Goal: Information Seeking & Learning: Compare options

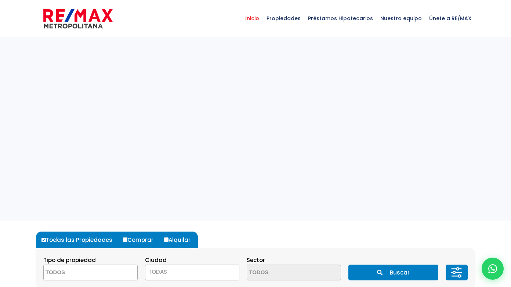
select select
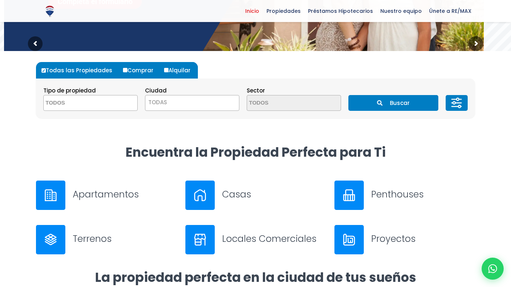
scroll to position [170, 0]
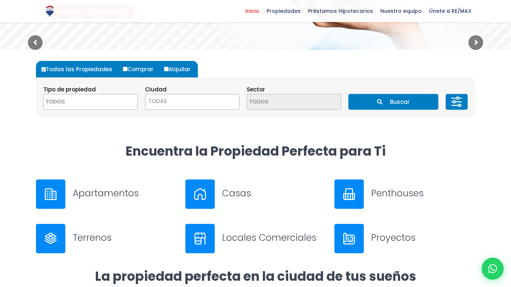
click at [164, 68] on input "Alquilar" at bounding box center [166, 69] width 4 height 4
radio input "true"
click at [114, 97] on span at bounding box center [90, 102] width 94 height 16
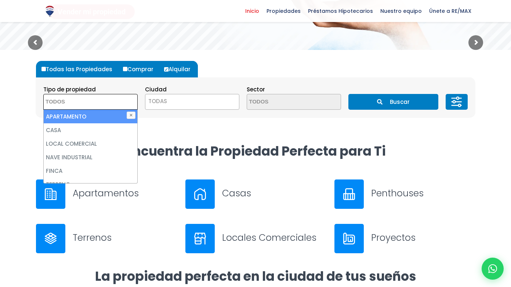
click at [102, 114] on li "APARTAMENTO" at bounding box center [91, 117] width 94 height 14
select select "apartment"
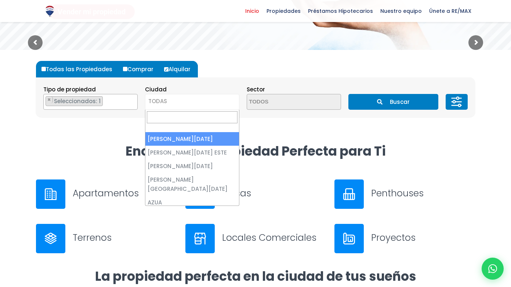
click at [150, 103] on span "TODAS" at bounding box center [157, 101] width 19 height 8
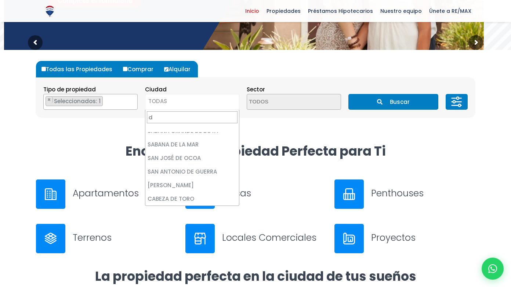
scroll to position [0, 0]
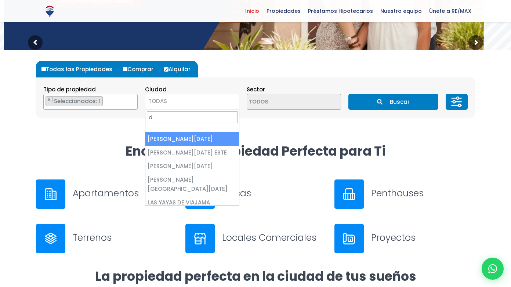
type input "d"
select select "1"
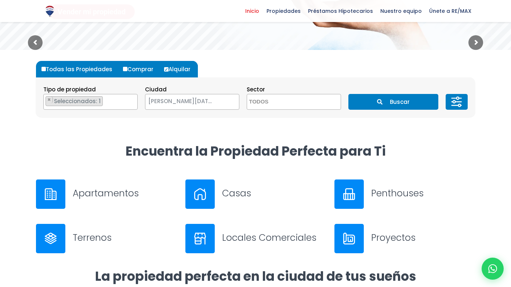
click at [400, 98] on button "Buscar" at bounding box center [394, 102] width 90 height 16
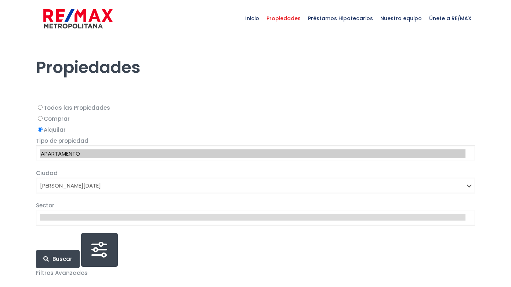
select select "1"
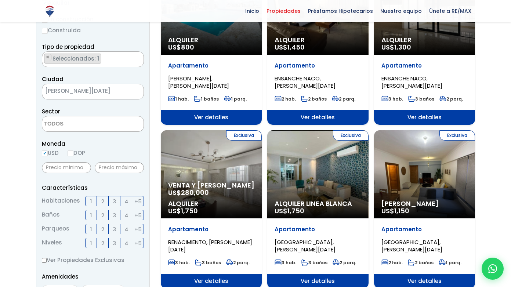
scroll to position [141, 0]
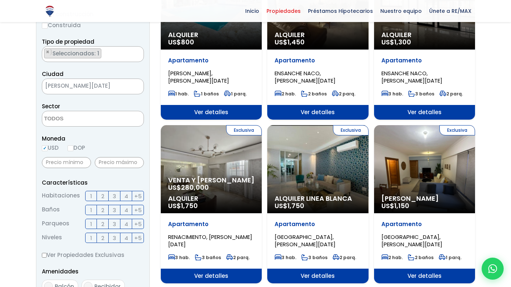
click at [342, 275] on span "Ver detalles" at bounding box center [317, 276] width 101 height 15
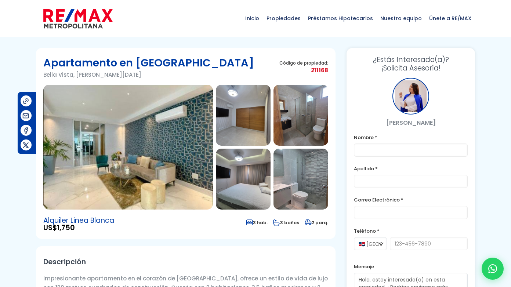
click at [267, 135] on img at bounding box center [243, 115] width 55 height 61
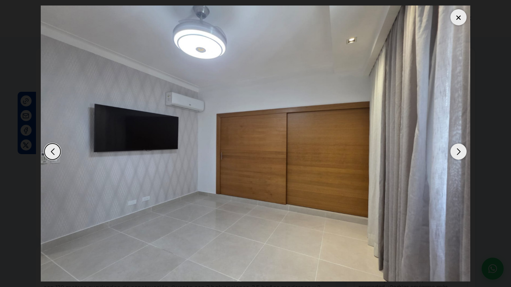
click at [454, 150] on div "Next slide" at bounding box center [459, 152] width 16 height 16
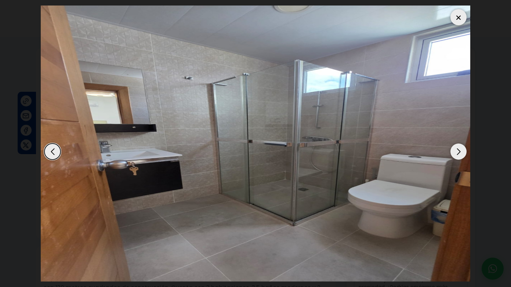
click at [455, 150] on div "Next slide" at bounding box center [459, 152] width 16 height 16
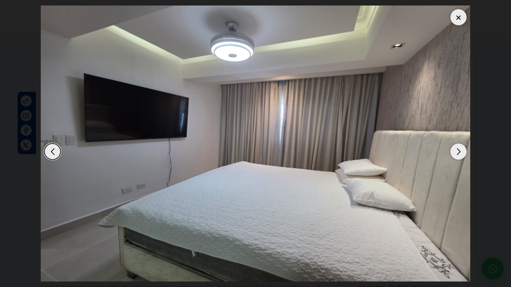
click at [455, 150] on div "Next slide" at bounding box center [459, 152] width 16 height 16
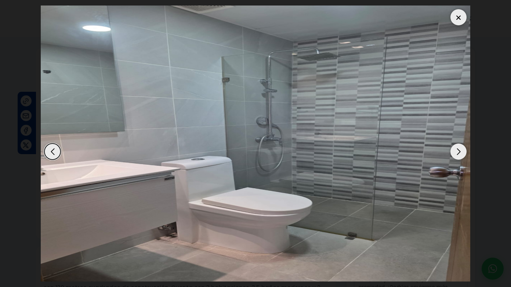
click at [455, 150] on div "Next slide" at bounding box center [459, 152] width 16 height 16
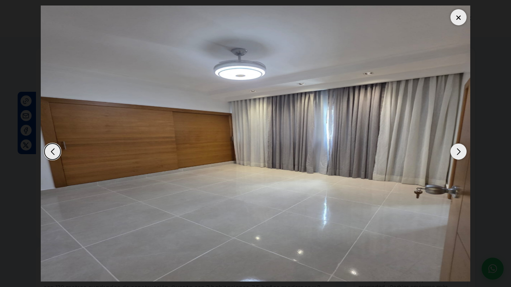
click at [455, 150] on div "Next slide" at bounding box center [459, 152] width 16 height 16
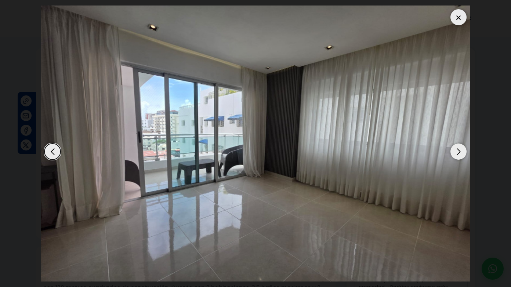
click at [456, 151] on div "Next slide" at bounding box center [459, 152] width 16 height 16
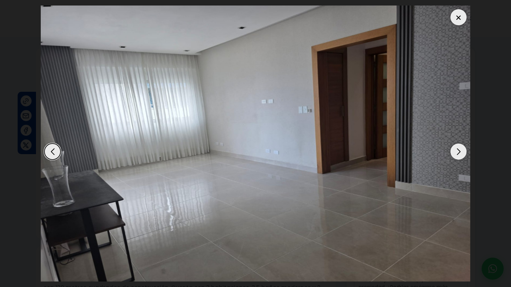
click at [456, 151] on div "Next slide" at bounding box center [459, 152] width 16 height 16
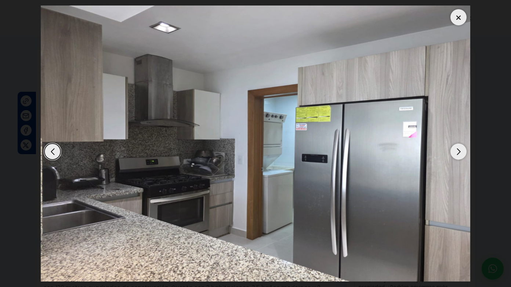
click at [455, 151] on div "Next slide" at bounding box center [459, 152] width 16 height 16
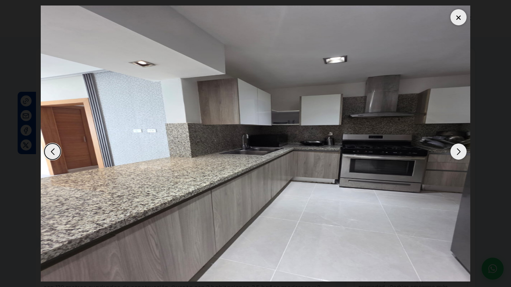
click at [455, 151] on div "Next slide" at bounding box center [459, 152] width 16 height 16
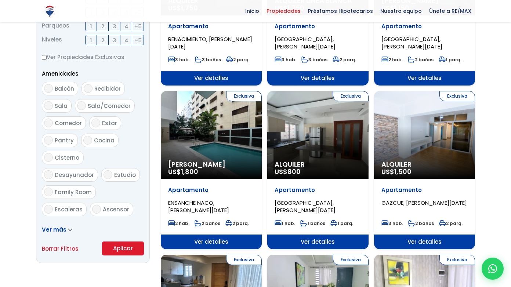
scroll to position [340, 0]
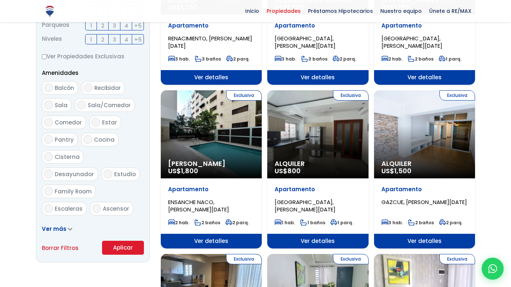
click at [457, 119] on div "Exclusiva Alquiler US$ 1,500" at bounding box center [424, 134] width 101 height 88
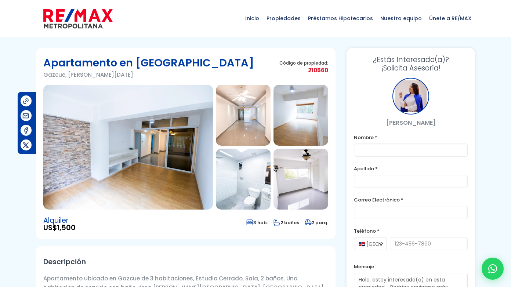
click at [255, 115] on img at bounding box center [243, 115] width 55 height 61
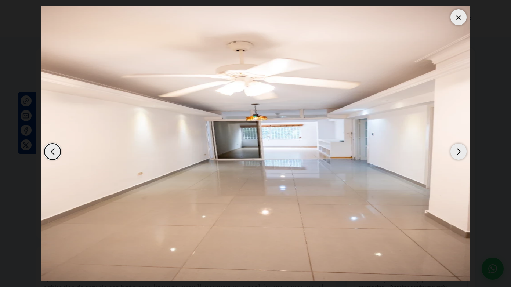
click at [451, 151] on div "Next slide" at bounding box center [459, 152] width 16 height 16
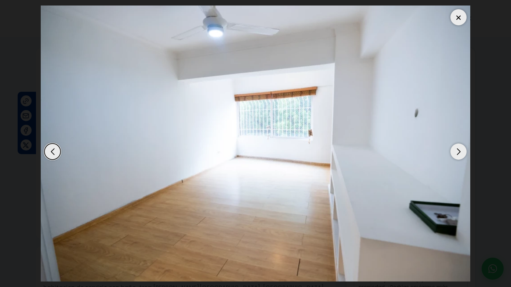
click at [451, 151] on div "Next slide" at bounding box center [459, 152] width 16 height 16
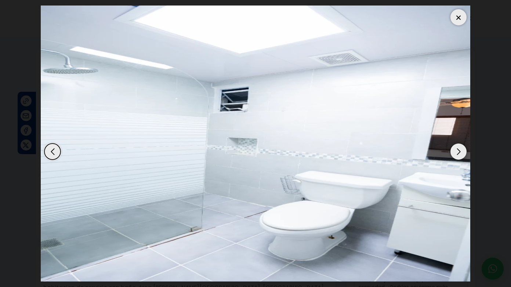
click at [451, 151] on div "Next slide" at bounding box center [459, 152] width 16 height 16
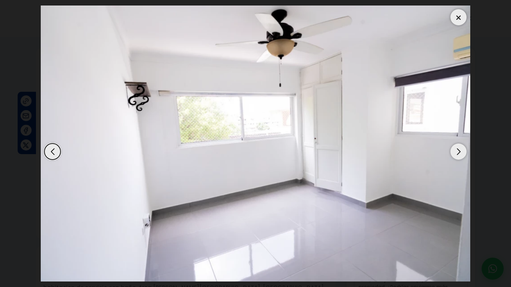
click at [451, 151] on div "Next slide" at bounding box center [459, 152] width 16 height 16
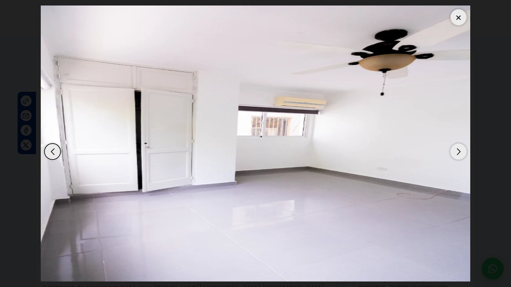
click at [451, 151] on div "Next slide" at bounding box center [459, 152] width 16 height 16
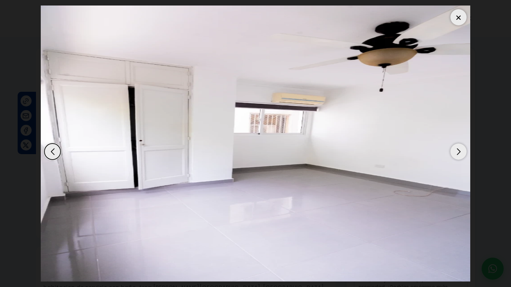
click at [451, 151] on div "Next slide" at bounding box center [459, 152] width 16 height 16
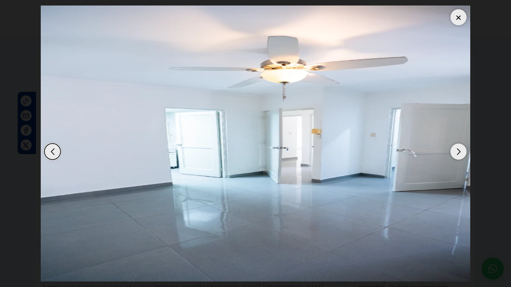
click at [451, 151] on div "Next slide" at bounding box center [459, 152] width 16 height 16
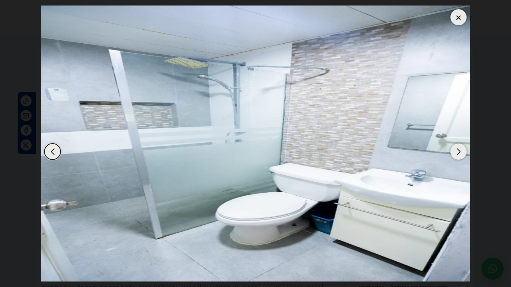
click at [451, 151] on div "Next slide" at bounding box center [459, 152] width 16 height 16
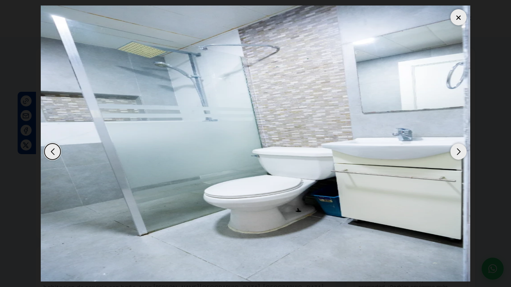
click at [451, 151] on div "Next slide" at bounding box center [459, 152] width 16 height 16
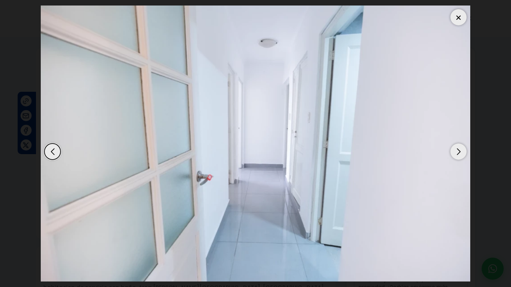
click at [451, 151] on div "Next slide" at bounding box center [459, 152] width 16 height 16
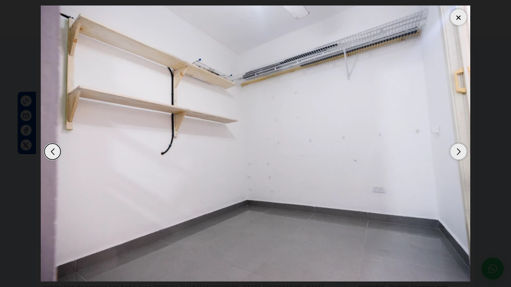
click at [451, 151] on div "Next slide" at bounding box center [459, 152] width 16 height 16
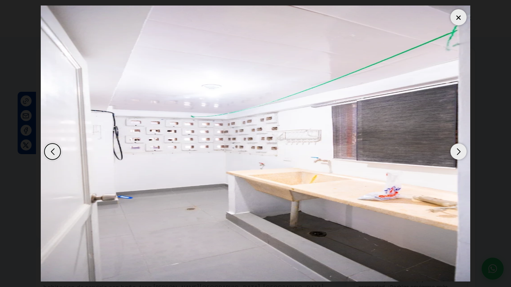
click at [451, 151] on div "Next slide" at bounding box center [459, 152] width 16 height 16
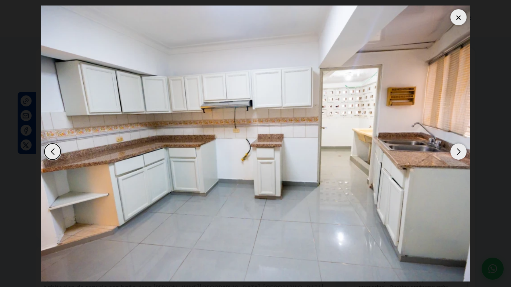
click at [451, 151] on div "Next slide" at bounding box center [459, 152] width 16 height 16
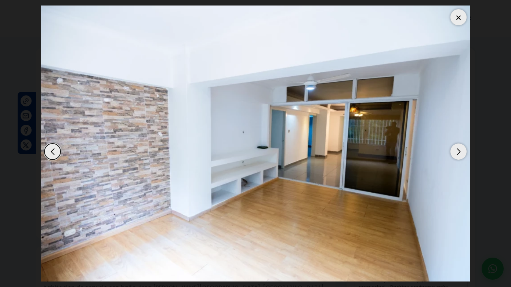
click at [451, 151] on div "Next slide" at bounding box center [459, 152] width 16 height 16
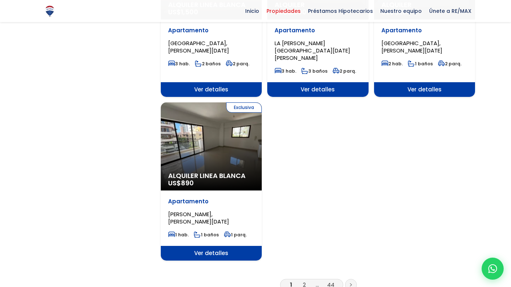
scroll to position [841, 0]
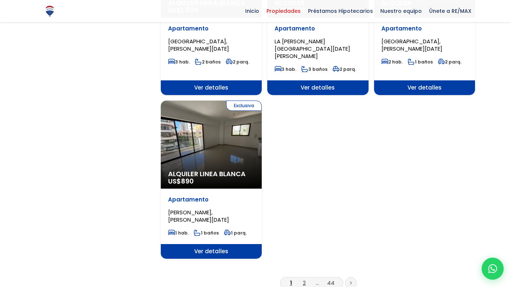
click at [306, 279] on link "2" at bounding box center [304, 283] width 3 height 8
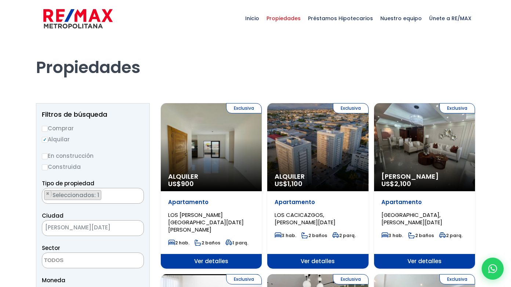
click at [449, 133] on div "Exclusiva Alquiler Amueblado US$ 2,100" at bounding box center [424, 147] width 101 height 88
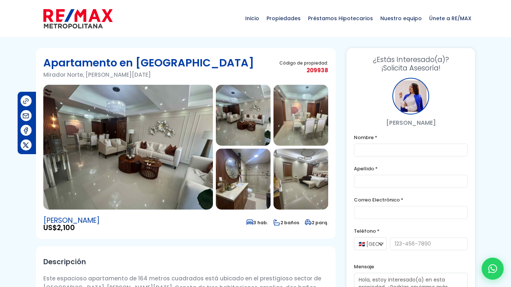
click at [256, 126] on img at bounding box center [243, 115] width 55 height 61
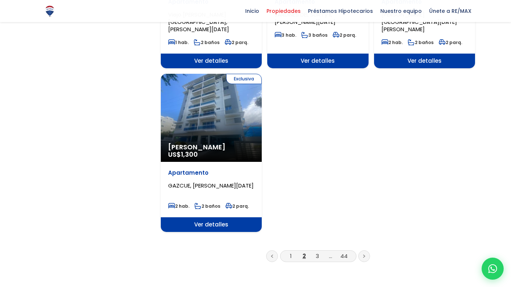
scroll to position [878, 0]
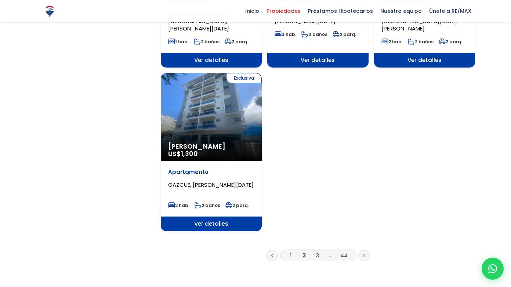
click at [319, 252] on link "3" at bounding box center [317, 256] width 3 height 8
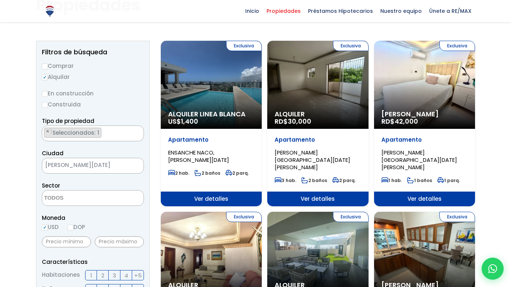
scroll to position [61, 0]
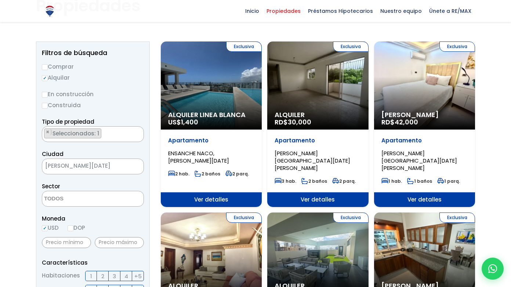
click at [421, 66] on div "Exclusiva Alquiler Amueblado RD$ 42,000" at bounding box center [424, 86] width 101 height 88
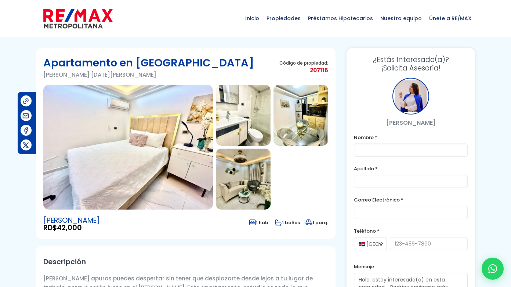
click at [249, 123] on img at bounding box center [243, 115] width 55 height 61
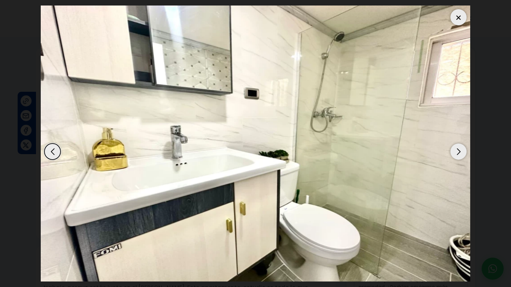
click at [454, 150] on div "Next slide" at bounding box center [459, 152] width 16 height 16
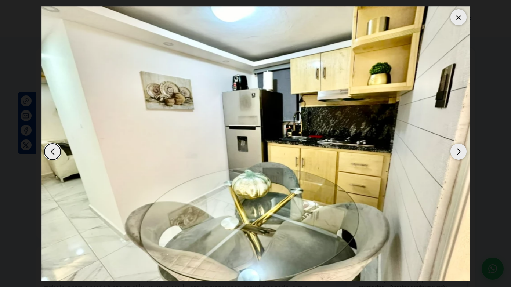
click at [454, 150] on div "Next slide" at bounding box center [459, 152] width 16 height 16
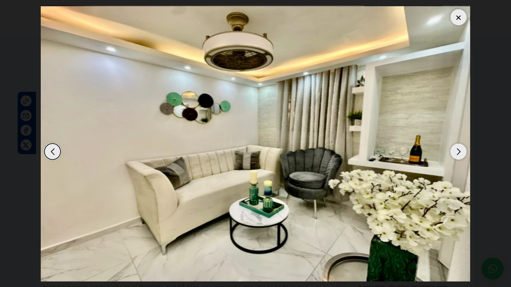
click at [454, 150] on div "Next slide" at bounding box center [459, 152] width 16 height 16
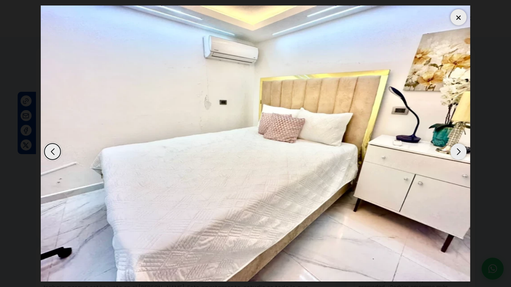
click at [454, 150] on div "Next slide" at bounding box center [459, 152] width 16 height 16
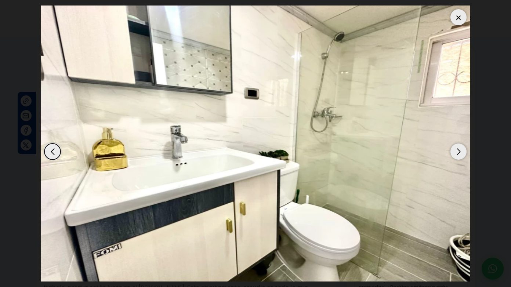
click at [454, 150] on div "Next slide" at bounding box center [459, 152] width 16 height 16
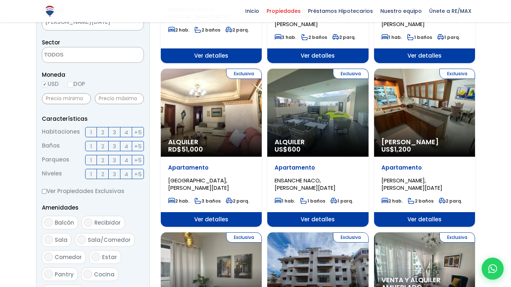
scroll to position [206, 0]
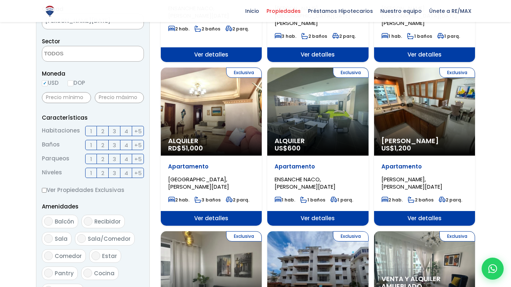
click at [237, 110] on div "Exclusiva Alquiler RD$ 51,000" at bounding box center [211, 112] width 101 height 88
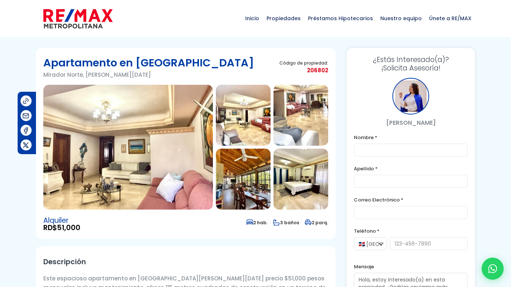
click at [249, 112] on img at bounding box center [243, 115] width 55 height 61
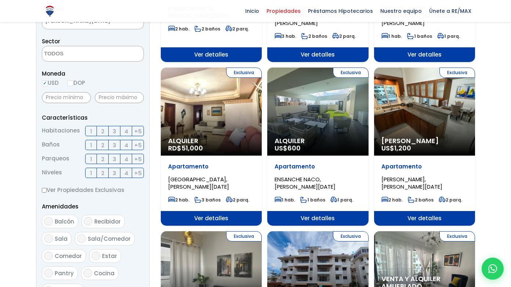
click at [206, 98] on div "Exclusiva Alquiler RD$ 51,000" at bounding box center [211, 112] width 101 height 88
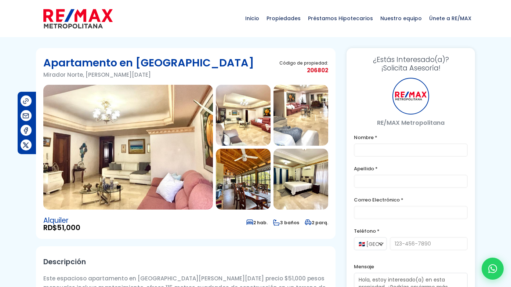
click at [259, 119] on img at bounding box center [243, 115] width 55 height 61
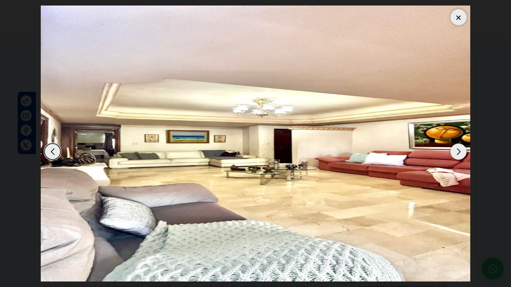
click at [454, 148] on div "Next slide" at bounding box center [459, 152] width 16 height 16
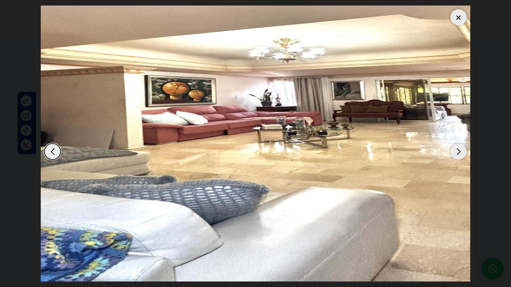
click at [454, 148] on div "Next slide" at bounding box center [459, 152] width 16 height 16
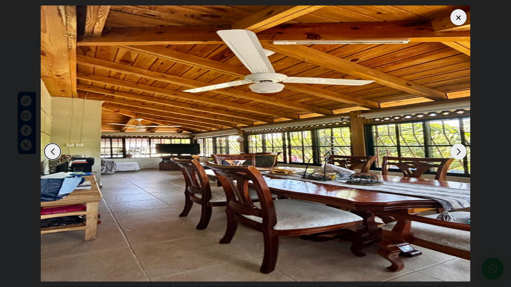
click at [454, 148] on div "Next slide" at bounding box center [459, 152] width 16 height 16
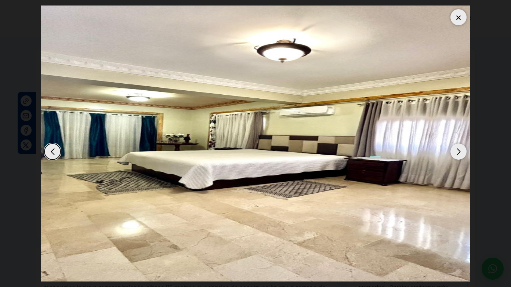
click at [454, 148] on div "Next slide" at bounding box center [459, 152] width 16 height 16
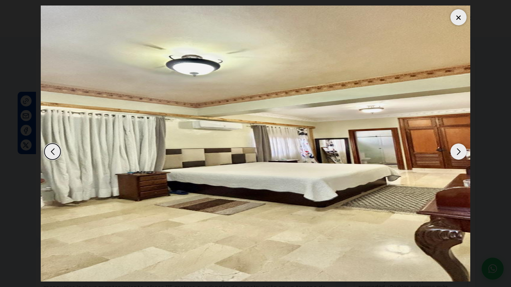
click at [454, 148] on div "Next slide" at bounding box center [459, 152] width 16 height 16
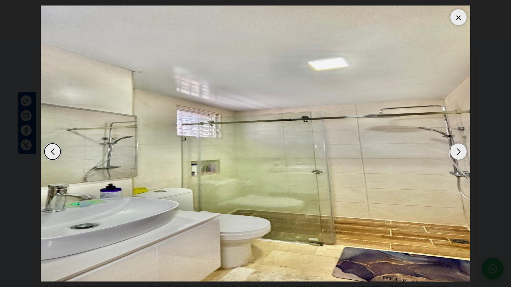
click at [454, 148] on div "Next slide" at bounding box center [459, 152] width 16 height 16
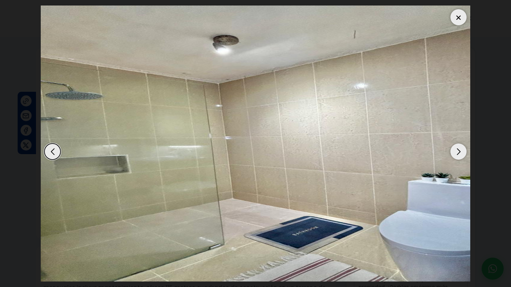
click at [454, 148] on div "Next slide" at bounding box center [459, 152] width 16 height 16
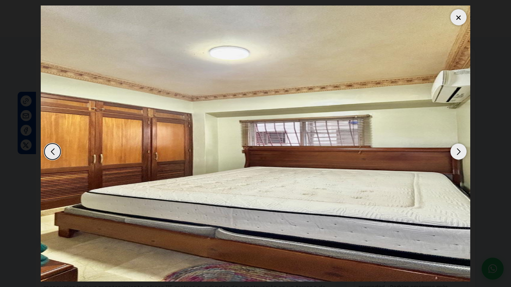
click at [454, 148] on div "Next slide" at bounding box center [459, 152] width 16 height 16
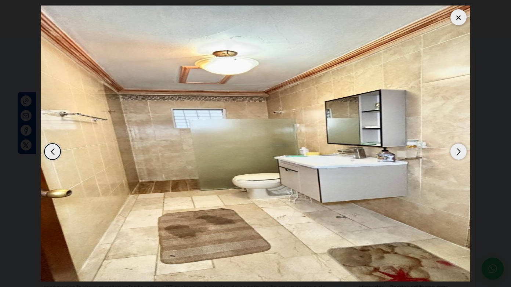
click at [454, 148] on div "Next slide" at bounding box center [459, 152] width 16 height 16
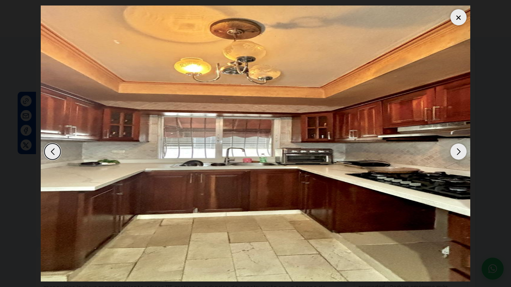
click at [458, 19] on div at bounding box center [459, 17] width 16 height 16
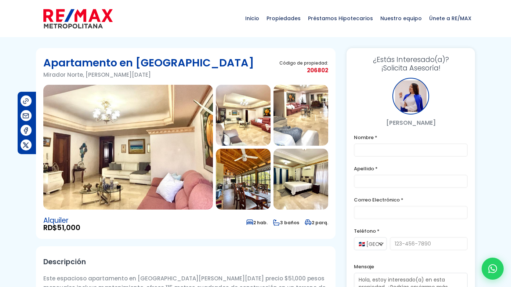
click at [256, 187] on img at bounding box center [243, 179] width 55 height 61
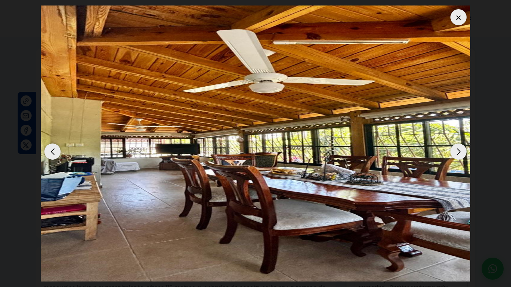
click at [456, 18] on div at bounding box center [459, 17] width 16 height 16
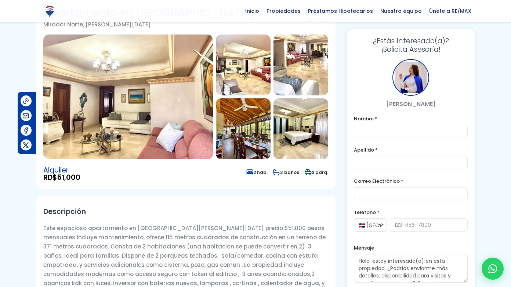
scroll to position [48, 0]
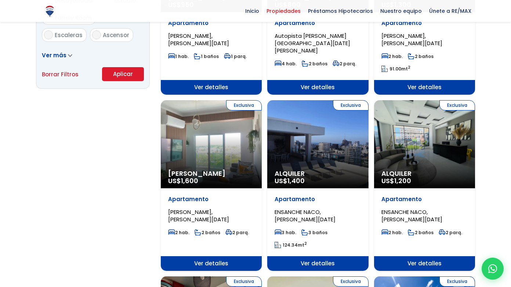
scroll to position [517, 0]
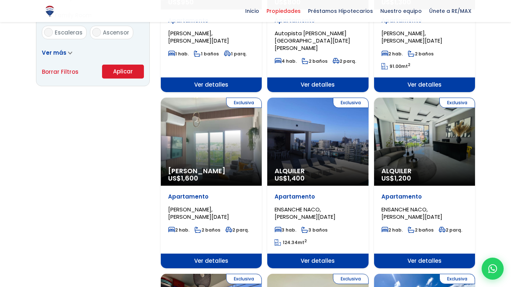
click at [288, 138] on div "Exclusiva Alquiler US$ 1,400" at bounding box center [317, 142] width 101 height 88
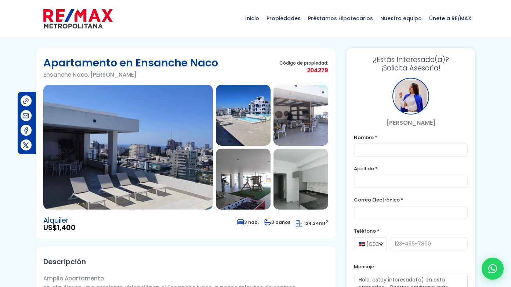
click at [313, 123] on img at bounding box center [301, 115] width 55 height 61
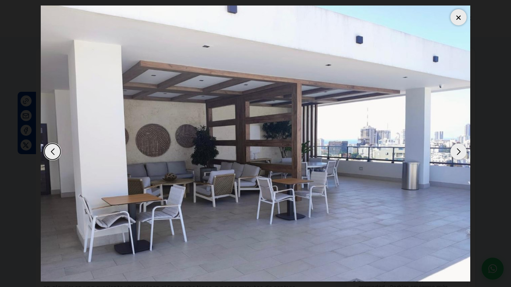
click at [455, 150] on div "Next slide" at bounding box center [459, 152] width 16 height 16
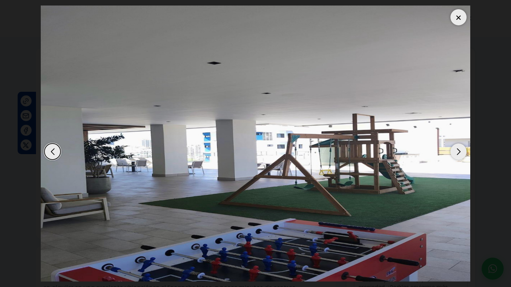
click at [455, 152] on div "Next slide" at bounding box center [459, 152] width 16 height 16
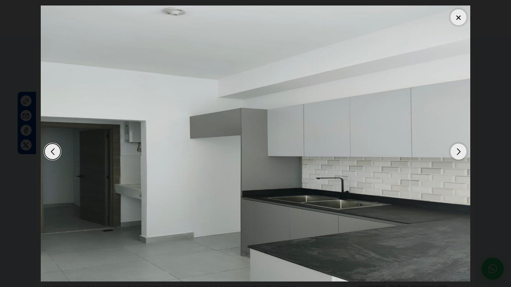
click at [455, 152] on div "Next slide" at bounding box center [459, 152] width 16 height 16
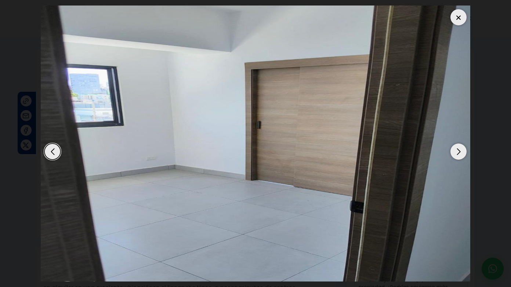
click at [455, 152] on div "Next slide" at bounding box center [459, 152] width 16 height 16
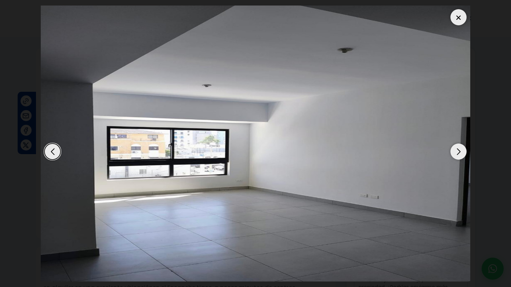
click at [455, 152] on div "Next slide" at bounding box center [459, 152] width 16 height 16
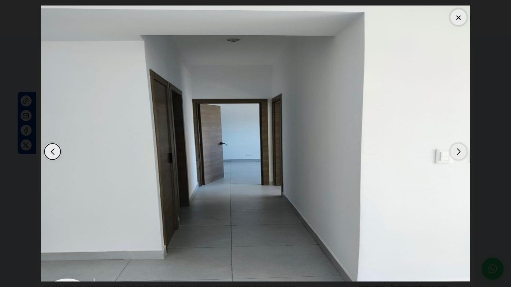
click at [455, 152] on div "Next slide" at bounding box center [459, 152] width 16 height 16
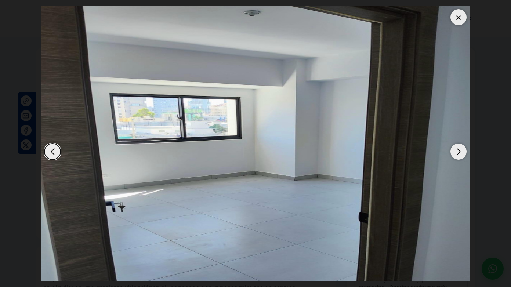
click at [455, 152] on div "Next slide" at bounding box center [459, 152] width 16 height 16
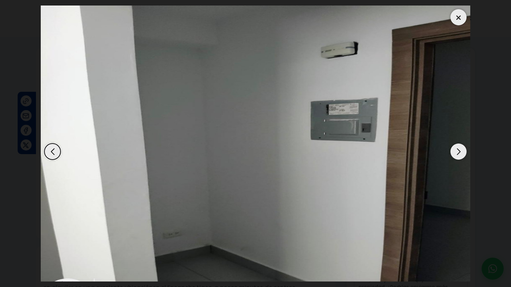
click at [455, 152] on div "Next slide" at bounding box center [459, 152] width 16 height 16
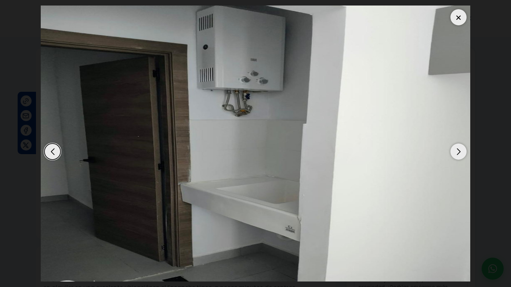
click at [455, 152] on div "Next slide" at bounding box center [459, 152] width 16 height 16
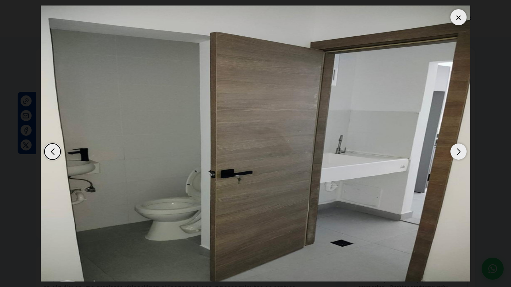
click at [455, 152] on div "Next slide" at bounding box center [459, 152] width 16 height 16
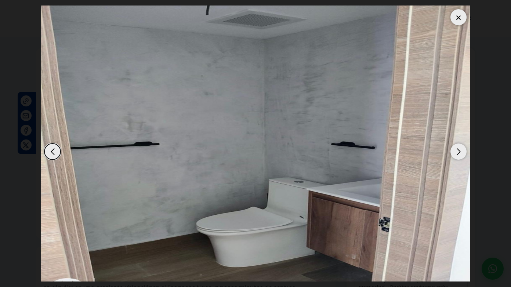
click at [457, 152] on div "Next slide" at bounding box center [459, 152] width 16 height 16
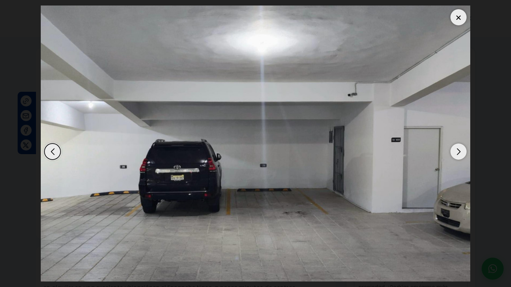
click at [458, 147] on div "Next slide" at bounding box center [459, 152] width 16 height 16
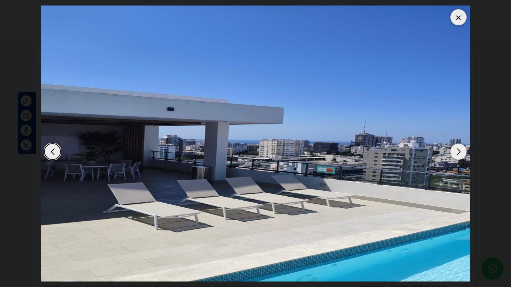
click at [456, 22] on div at bounding box center [459, 17] width 16 height 16
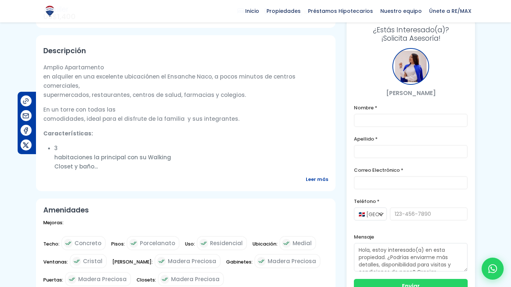
scroll to position [210, 0]
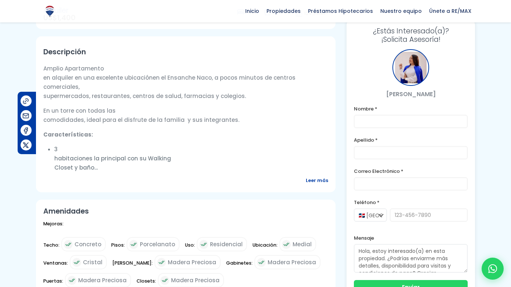
click at [323, 185] on span "Leer más" at bounding box center [317, 180] width 22 height 9
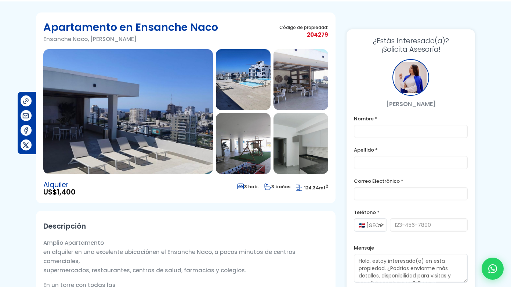
scroll to position [30, 0]
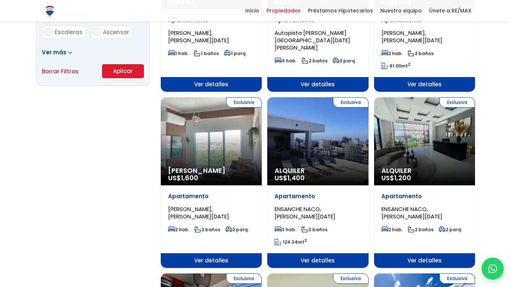
scroll to position [517, 0]
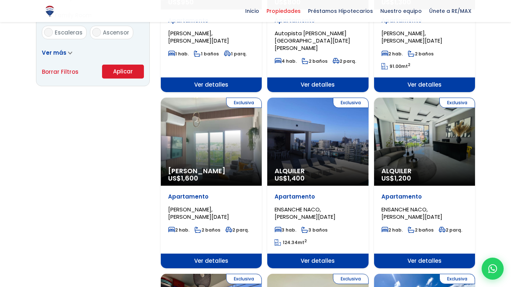
click at [440, 126] on div "Exclusiva Alquiler US$ 1,200" at bounding box center [424, 142] width 101 height 88
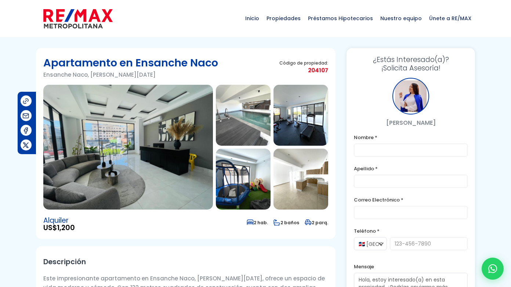
click at [249, 125] on img at bounding box center [243, 115] width 55 height 61
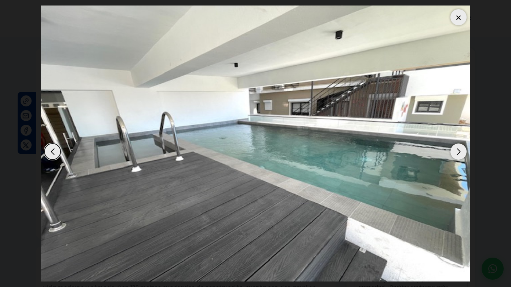
click at [456, 148] on div "Next slide" at bounding box center [459, 152] width 16 height 16
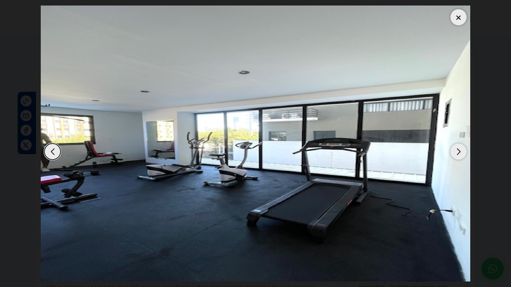
click at [456, 148] on div "Next slide" at bounding box center [459, 152] width 16 height 16
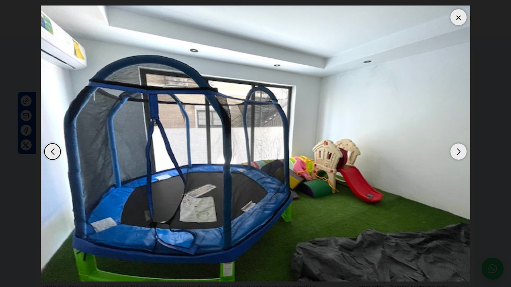
click at [456, 148] on div "Next slide" at bounding box center [459, 152] width 16 height 16
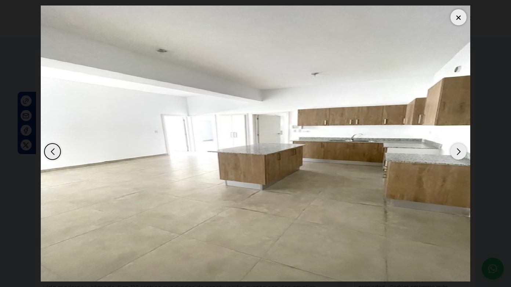
click at [456, 148] on div "Next slide" at bounding box center [459, 152] width 16 height 16
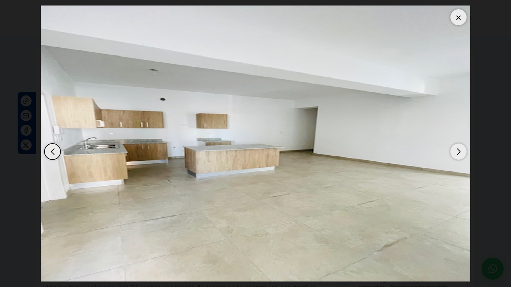
click at [458, 148] on div "Next slide" at bounding box center [459, 152] width 16 height 16
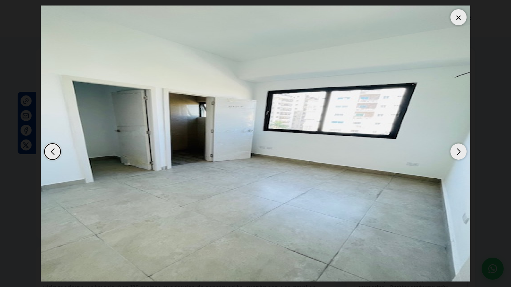
click at [458, 148] on div "Next slide" at bounding box center [459, 152] width 16 height 16
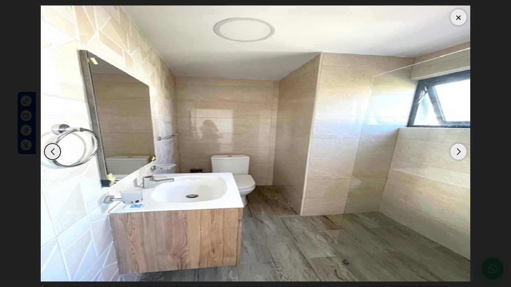
click at [458, 148] on div "Next slide" at bounding box center [459, 152] width 16 height 16
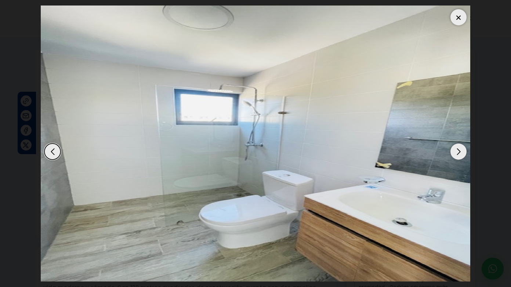
click at [458, 148] on div "Next slide" at bounding box center [459, 152] width 16 height 16
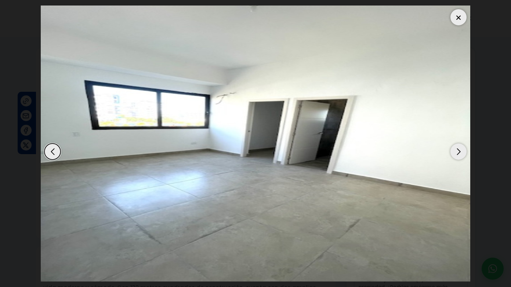
click at [458, 148] on div "Next slide" at bounding box center [459, 152] width 16 height 16
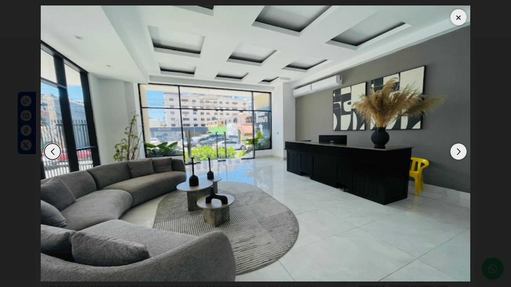
click at [458, 21] on div at bounding box center [459, 17] width 16 height 16
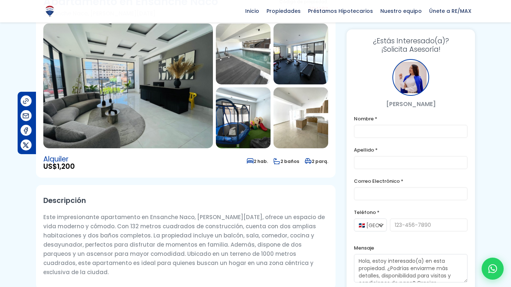
scroll to position [58, 0]
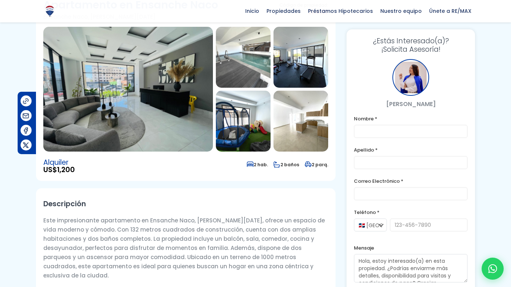
click at [321, 127] on img at bounding box center [301, 121] width 55 height 61
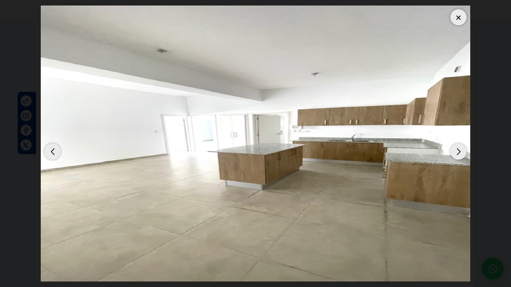
click at [455, 19] on div at bounding box center [459, 17] width 16 height 16
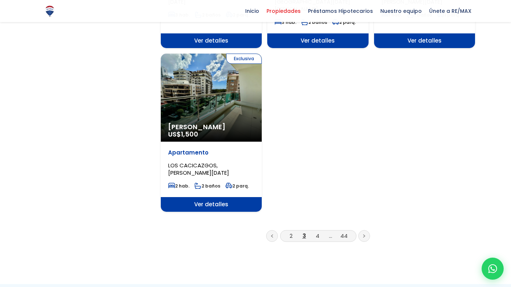
scroll to position [910, 0]
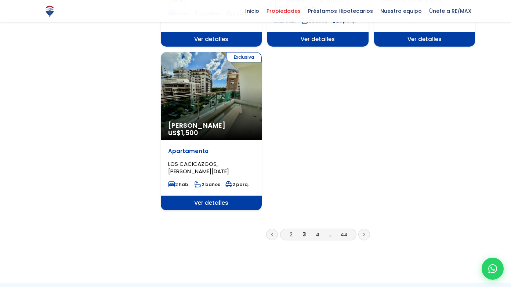
click at [316, 231] on link "4" at bounding box center [318, 235] width 4 height 8
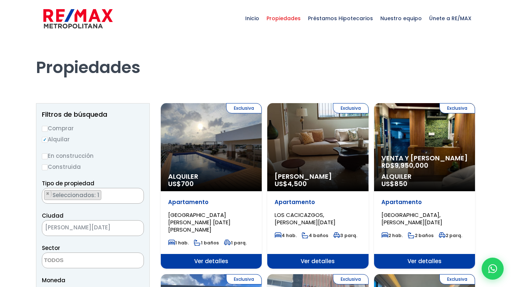
click at [431, 160] on span "Venta y [PERSON_NAME]" at bounding box center [425, 158] width 86 height 7
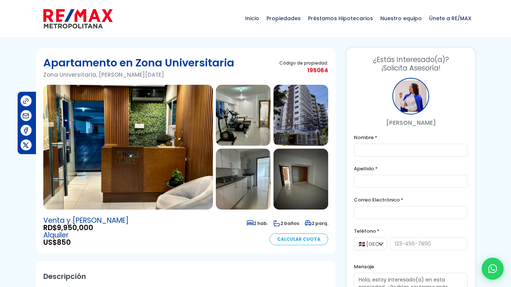
click at [260, 126] on img at bounding box center [243, 115] width 55 height 61
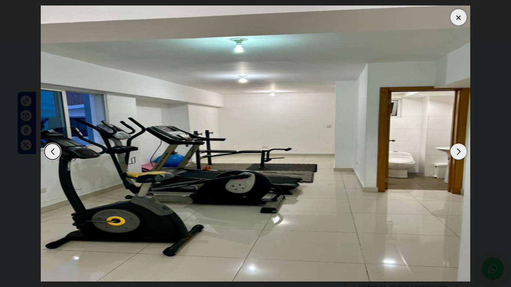
click at [453, 148] on div "Next slide" at bounding box center [459, 152] width 16 height 16
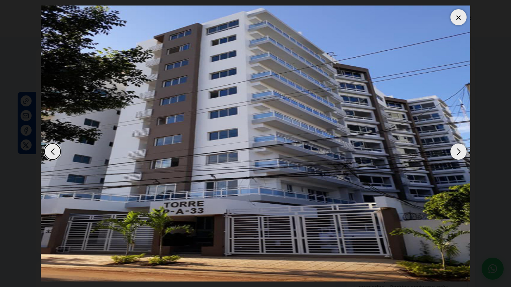
click at [453, 148] on div "Next slide" at bounding box center [459, 152] width 16 height 16
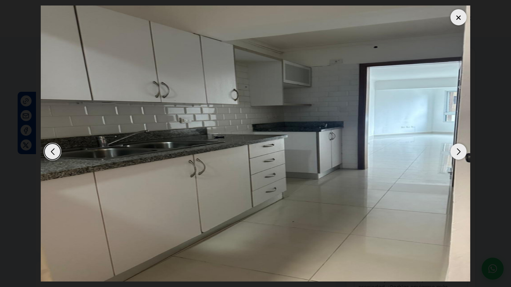
click at [453, 148] on div "Next slide" at bounding box center [459, 152] width 16 height 16
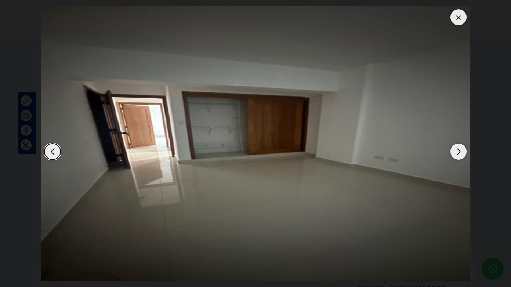
click at [453, 148] on div "Next slide" at bounding box center [459, 152] width 16 height 16
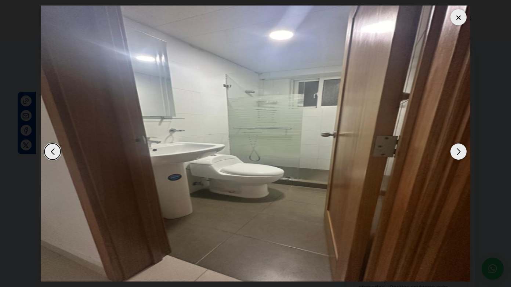
click at [453, 148] on div "Next slide" at bounding box center [459, 152] width 16 height 16
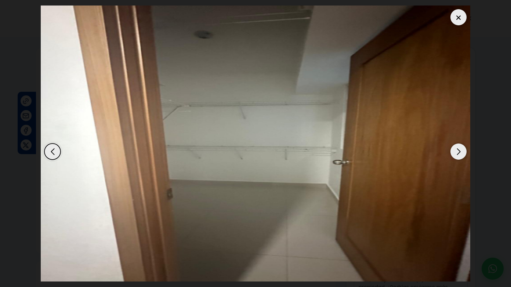
click at [453, 148] on div "Next slide" at bounding box center [459, 152] width 16 height 16
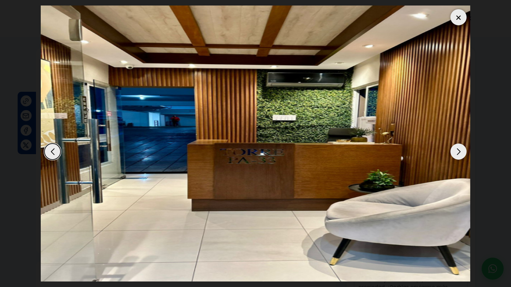
click at [457, 21] on div at bounding box center [459, 17] width 16 height 16
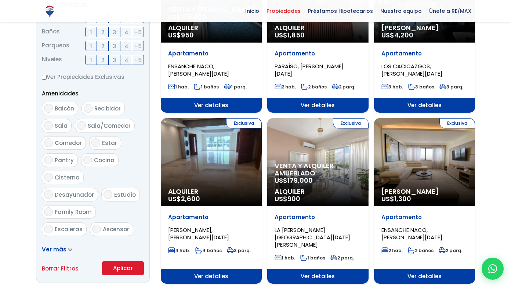
scroll to position [320, 0]
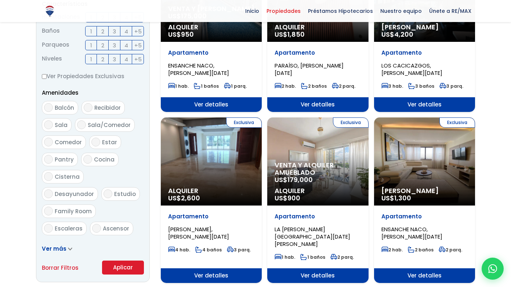
click at [359, 142] on div "Exclusiva Venta y alquiler amueblado US$ 179,000 Alquiler US$ 900" at bounding box center [317, 162] width 101 height 88
click at [356, 141] on div "Exclusiva Venta y alquiler amueblado US$ 179,000 Alquiler US$ 900" at bounding box center [317, 162] width 101 height 88
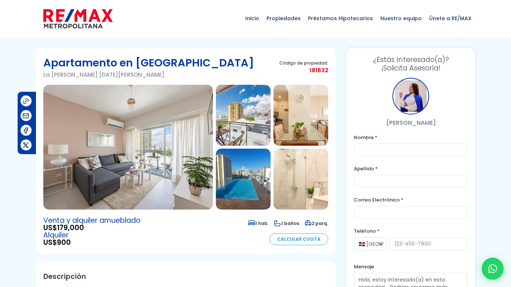
click at [238, 122] on img at bounding box center [243, 115] width 55 height 61
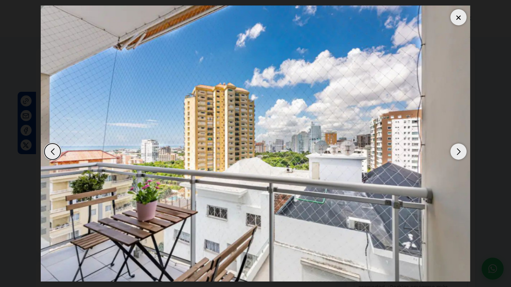
click at [453, 145] on img "2 / 8" at bounding box center [256, 144] width 430 height 276
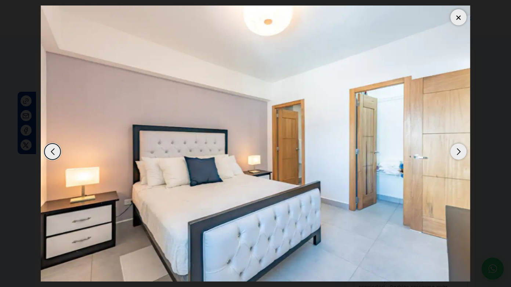
click at [453, 145] on img "8 / 8" at bounding box center [256, 144] width 430 height 276
click at [457, 152] on div "Next slide" at bounding box center [459, 152] width 16 height 16
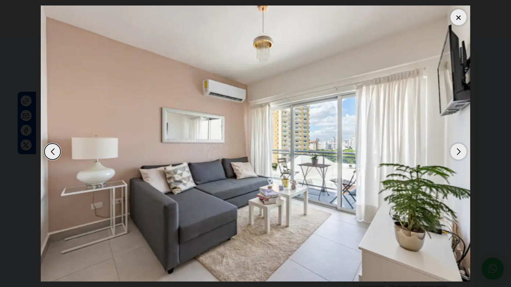
click at [457, 152] on div "Next slide" at bounding box center [459, 152] width 16 height 16
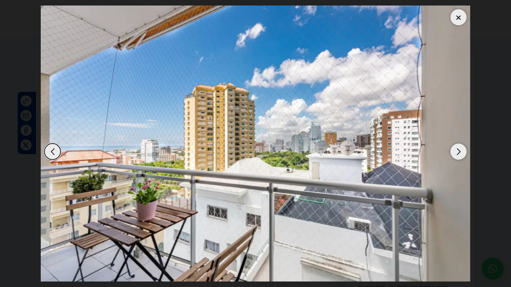
click at [457, 152] on div "Next slide" at bounding box center [459, 152] width 16 height 16
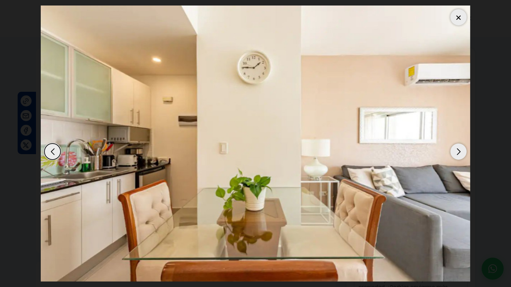
click at [463, 16] on div at bounding box center [459, 17] width 16 height 16
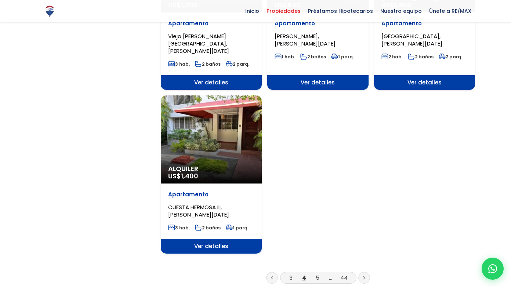
scroll to position [859, 0]
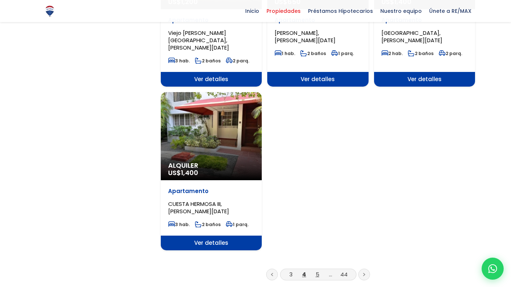
click at [318, 271] on link "5" at bounding box center [318, 275] width 4 height 8
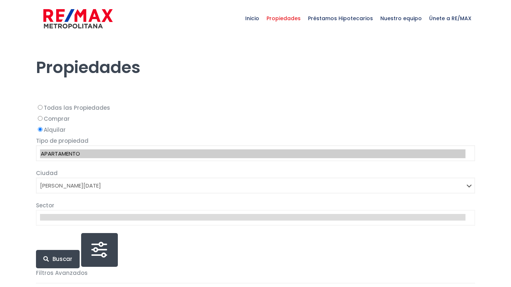
select select "1"
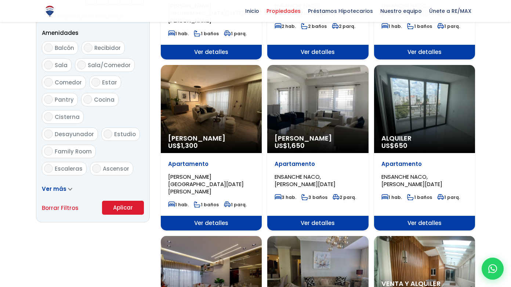
scroll to position [362, 0]
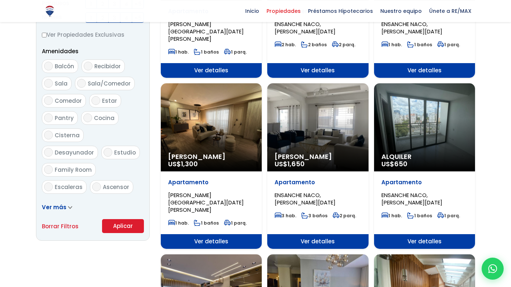
click at [430, 113] on div "Alquiler US$ 650" at bounding box center [424, 127] width 101 height 88
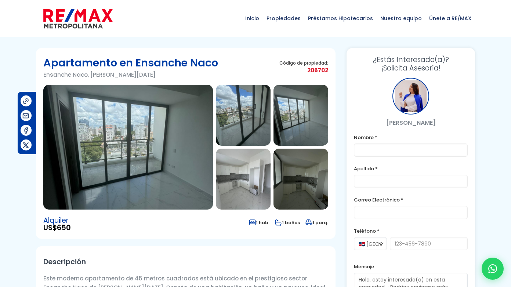
click at [250, 124] on img at bounding box center [243, 115] width 55 height 61
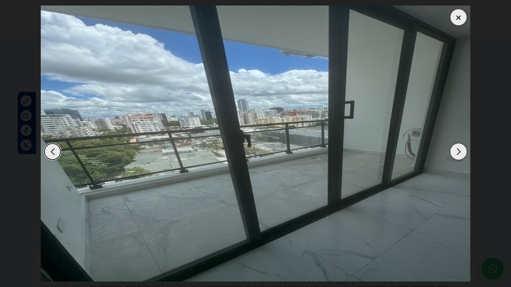
click at [454, 151] on div "Next slide" at bounding box center [459, 152] width 16 height 16
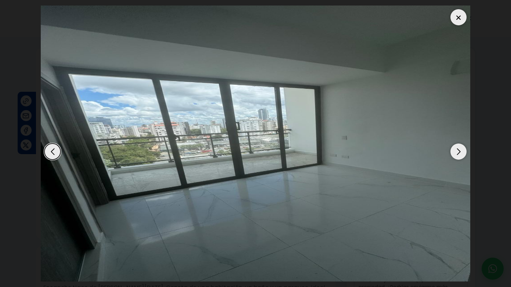
click at [454, 151] on div "Next slide" at bounding box center [459, 152] width 16 height 16
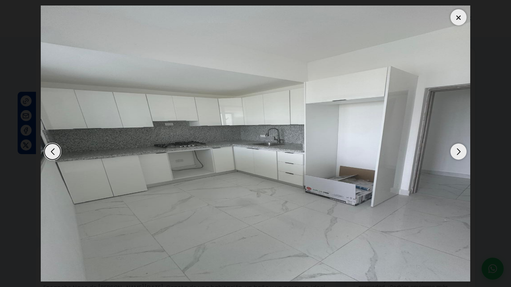
click at [454, 151] on div "Next slide" at bounding box center [459, 152] width 16 height 16
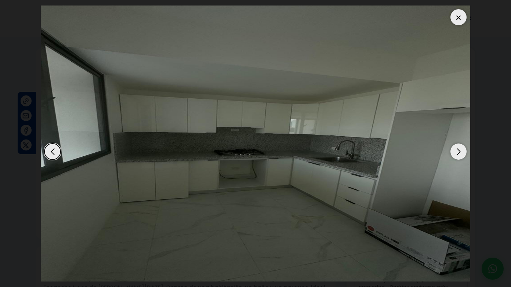
click at [454, 151] on div "Next slide" at bounding box center [459, 152] width 16 height 16
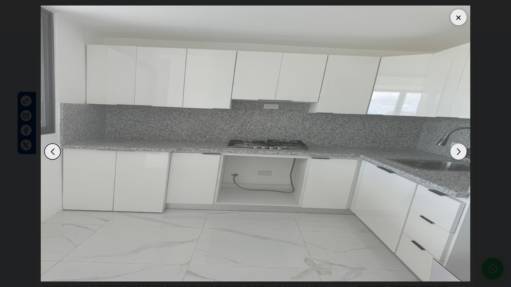
click at [454, 151] on div "Next slide" at bounding box center [459, 152] width 16 height 16
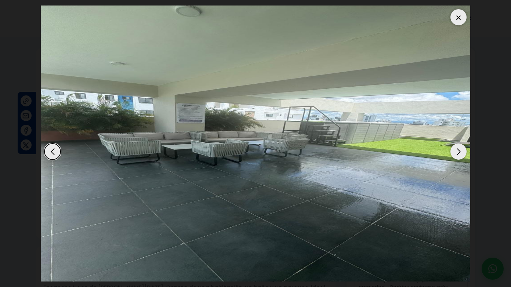
click at [454, 151] on div "Next slide" at bounding box center [459, 152] width 16 height 16
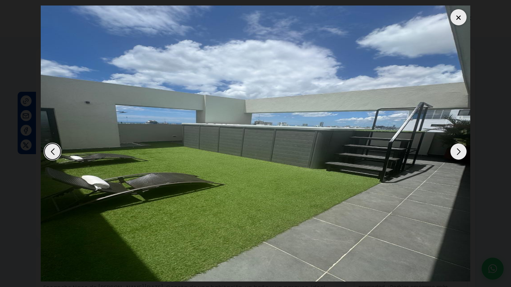
click at [454, 151] on div "Next slide" at bounding box center [459, 152] width 16 height 16
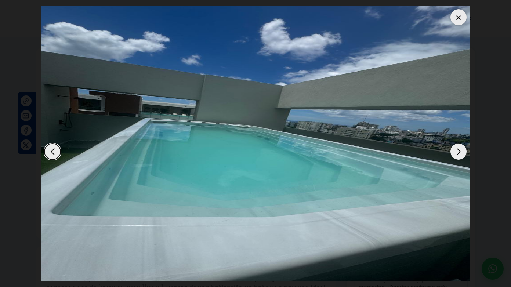
click at [454, 151] on div "Next slide" at bounding box center [459, 152] width 16 height 16
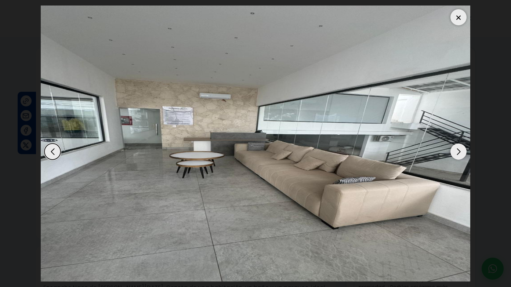
click at [454, 151] on div "Next slide" at bounding box center [459, 152] width 16 height 16
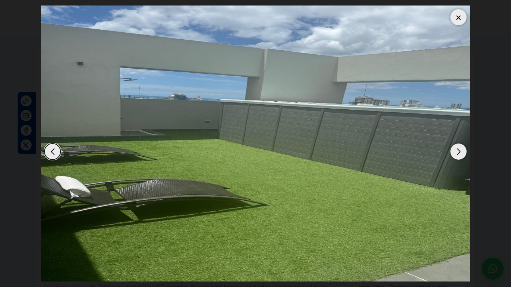
click at [454, 151] on div "Next slide" at bounding box center [459, 152] width 16 height 16
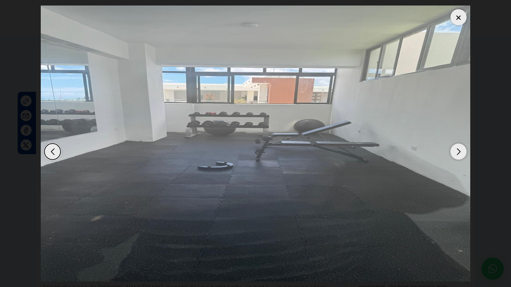
click at [454, 151] on div "Next slide" at bounding box center [459, 152] width 16 height 16
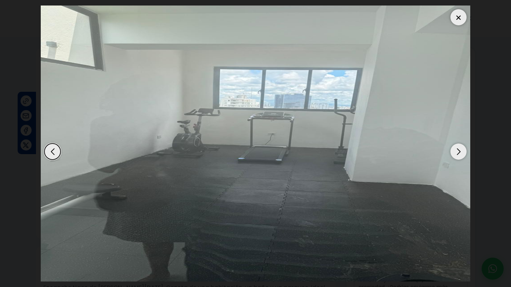
click at [454, 151] on div "Next slide" at bounding box center [459, 152] width 16 height 16
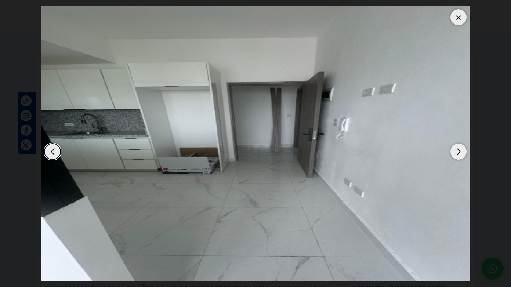
click at [454, 151] on div "Next slide" at bounding box center [459, 152] width 16 height 16
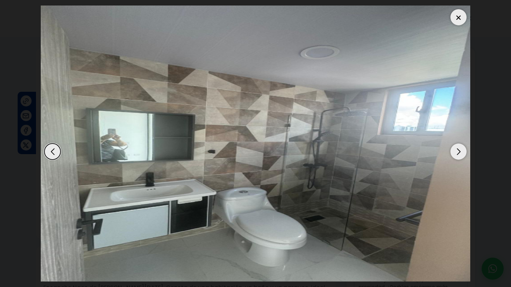
click at [454, 151] on div "Next slide" at bounding box center [459, 152] width 16 height 16
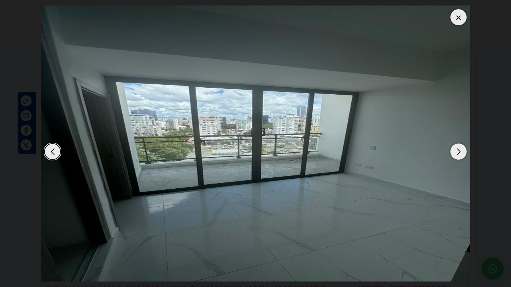
click at [456, 21] on div at bounding box center [459, 17] width 16 height 16
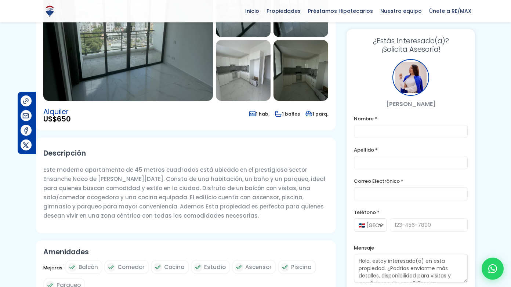
scroll to position [98, 0]
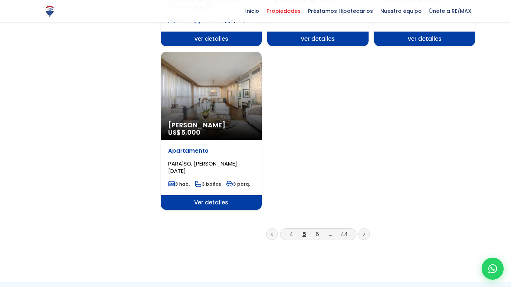
scroll to position [904, 0]
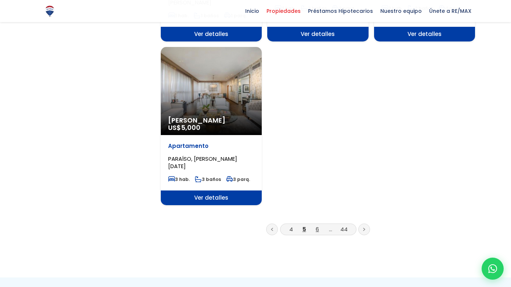
click at [319, 226] on link "6" at bounding box center [317, 230] width 3 height 8
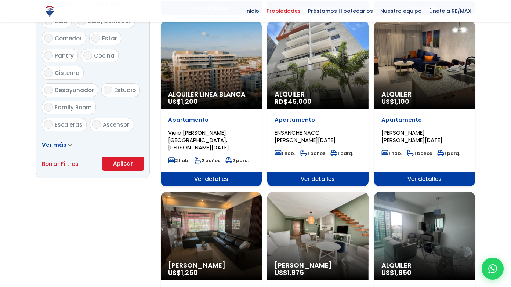
scroll to position [396, 0]
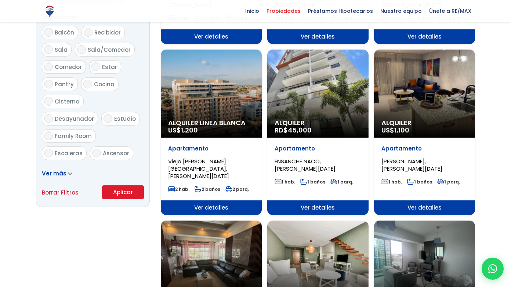
click at [337, 96] on div "Alquiler RD$ 45,000" at bounding box center [317, 94] width 101 height 88
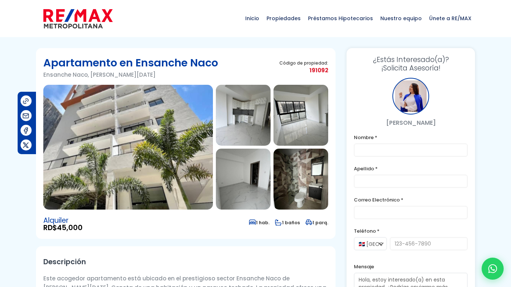
click at [255, 127] on img at bounding box center [243, 115] width 55 height 61
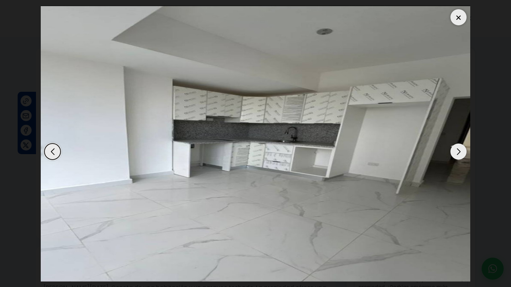
click at [453, 150] on div "Next slide" at bounding box center [459, 152] width 16 height 16
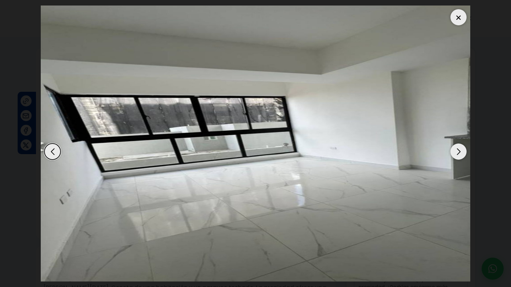
click at [453, 150] on div "Next slide" at bounding box center [459, 152] width 16 height 16
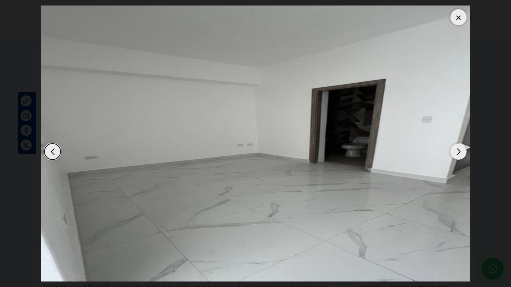
click at [453, 150] on div "Next slide" at bounding box center [459, 152] width 16 height 16
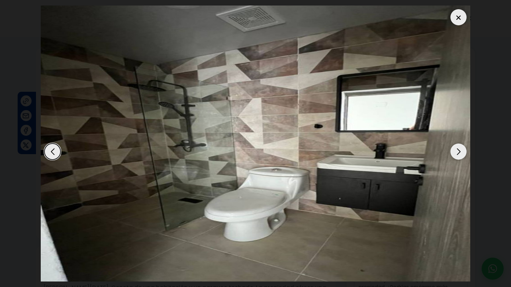
click at [453, 150] on div "Next slide" at bounding box center [459, 152] width 16 height 16
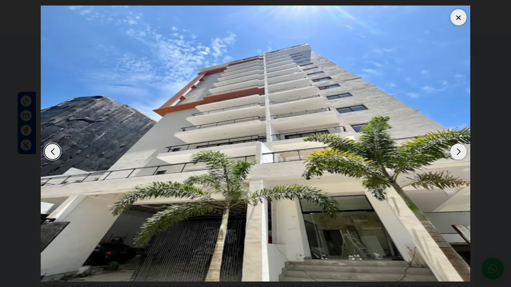
click at [456, 21] on div at bounding box center [459, 17] width 16 height 16
